Goal: Task Accomplishment & Management: Manage account settings

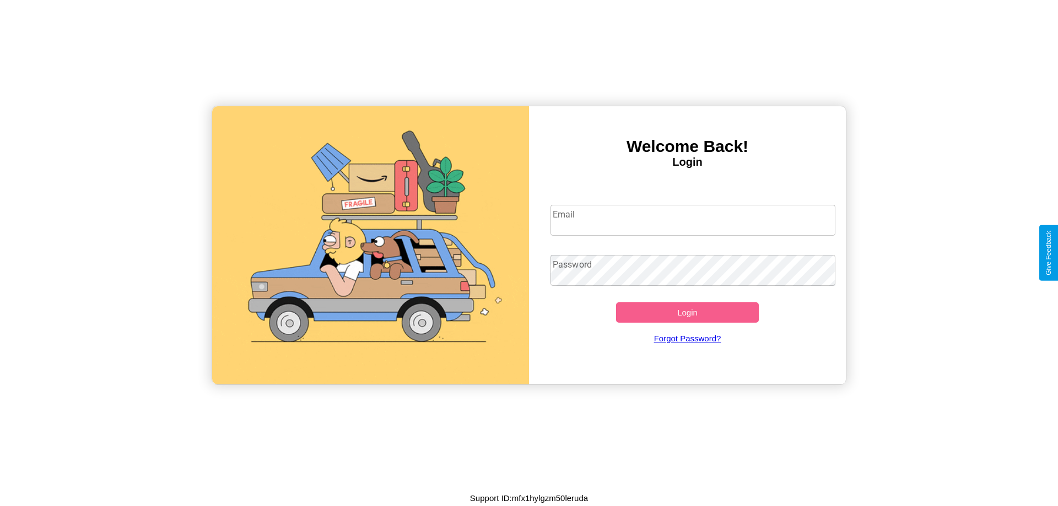
click at [692, 220] on input "Email" at bounding box center [692, 220] width 285 height 31
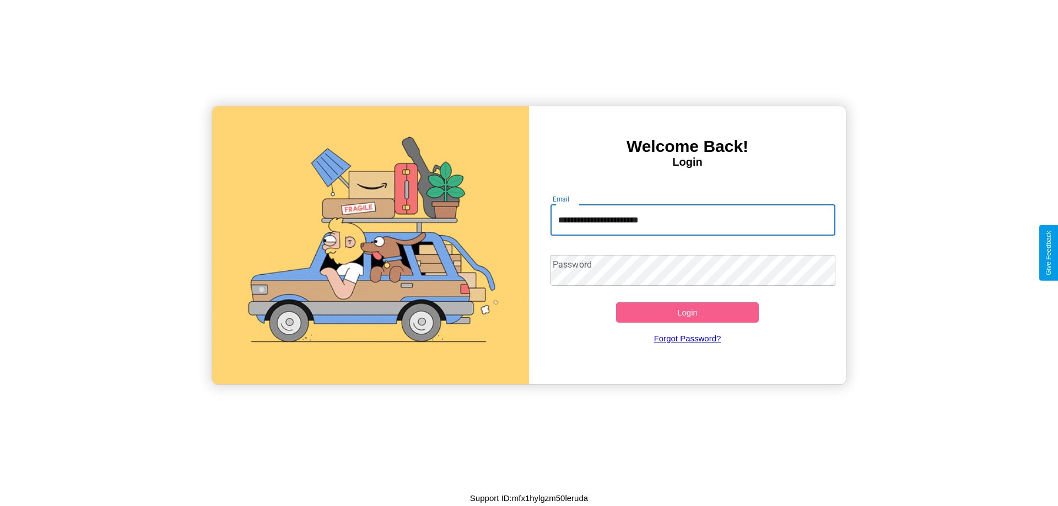
type input "**********"
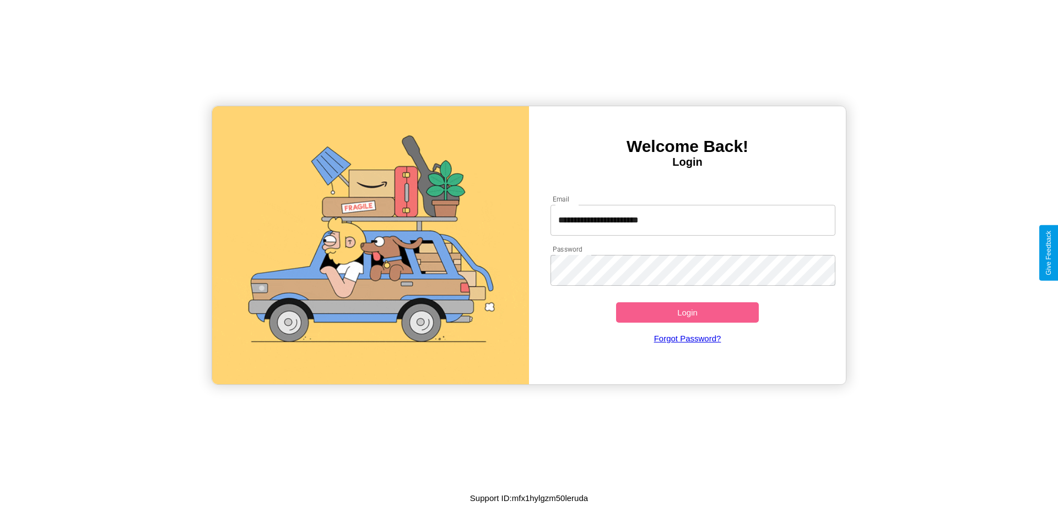
click at [687, 312] on button "Login" at bounding box center [687, 312] width 143 height 20
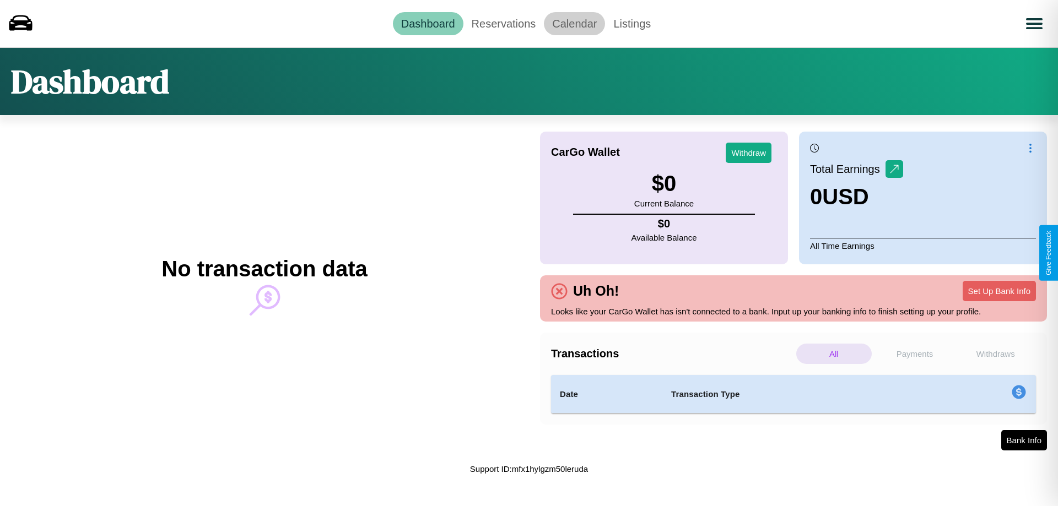
click at [574, 23] on link "Calendar" at bounding box center [574, 23] width 61 height 23
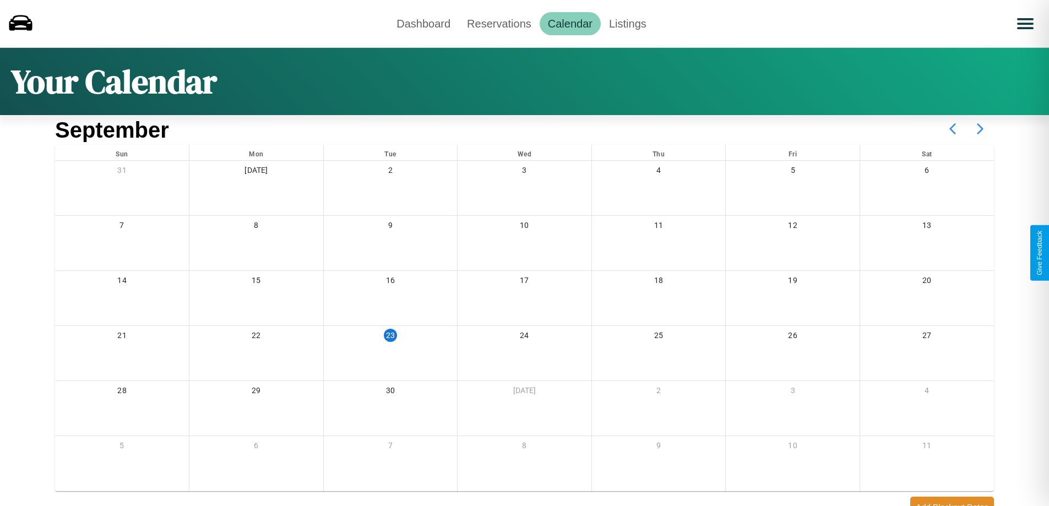
click at [981, 129] on icon at bounding box center [981, 129] width 28 height 28
click at [499, 23] on link "Reservations" at bounding box center [499, 23] width 81 height 23
